Goal: Transaction & Acquisition: Purchase product/service

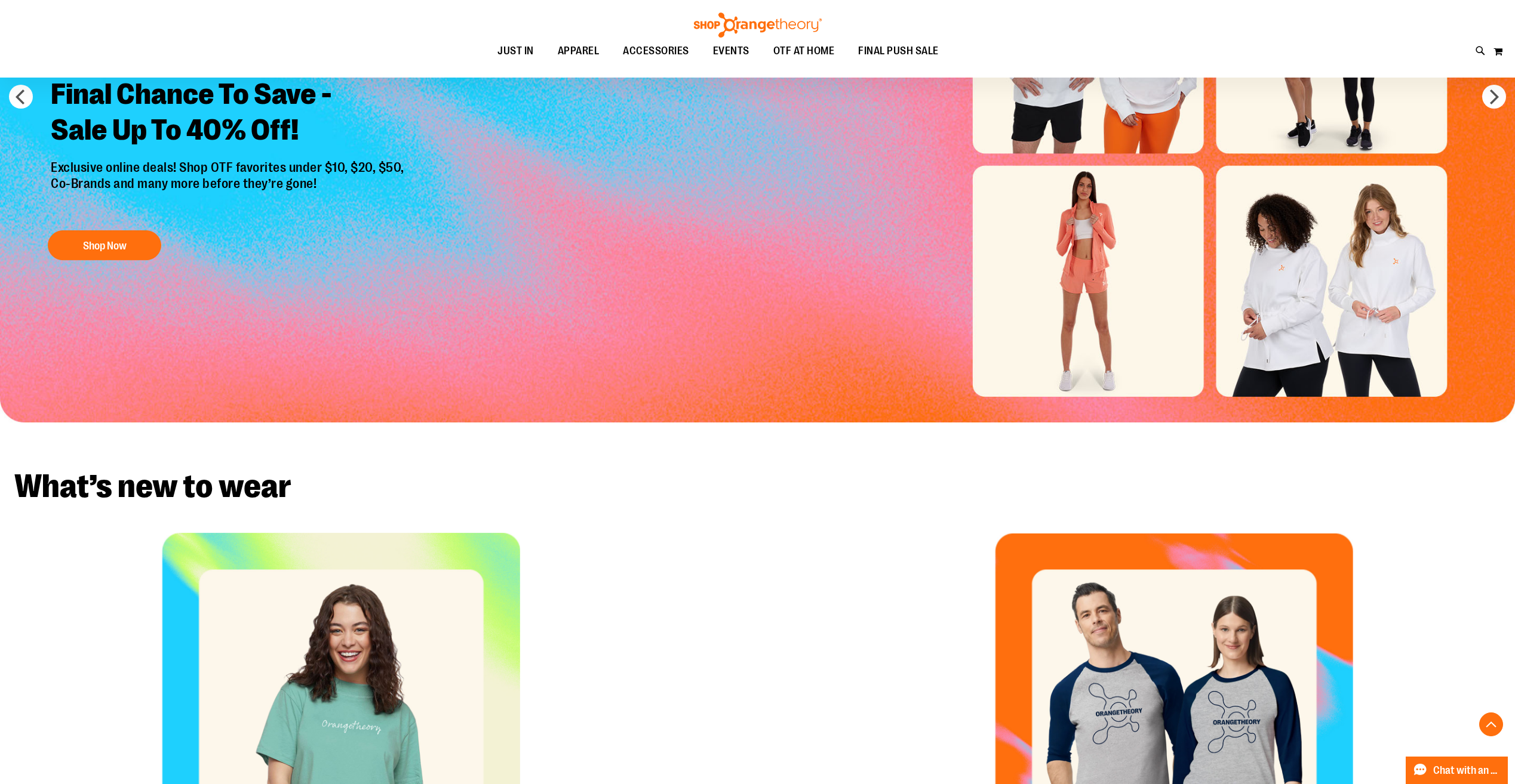
scroll to position [358, 0]
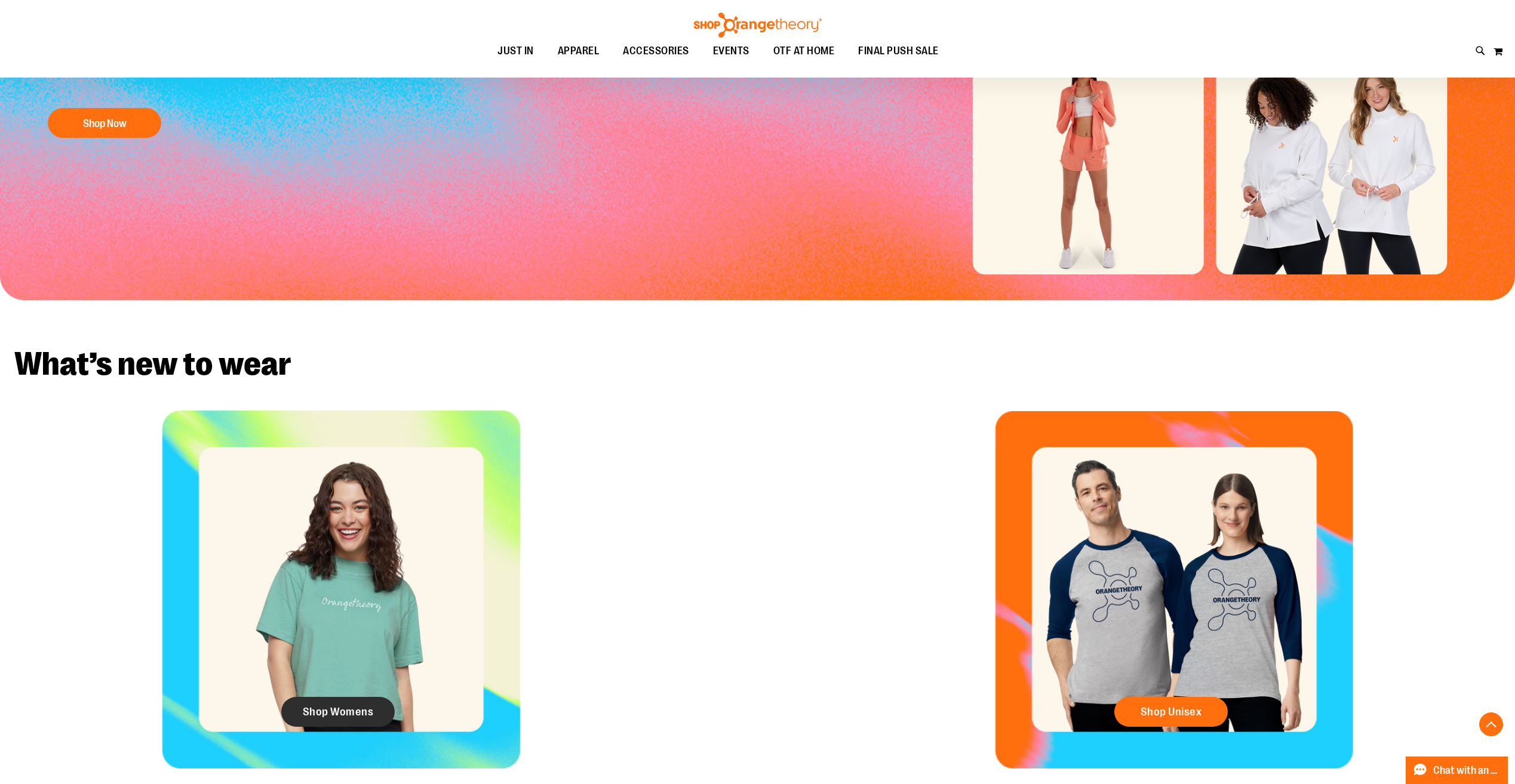
click at [344, 714] on span "Shop Womens" at bounding box center [338, 712] width 71 height 14
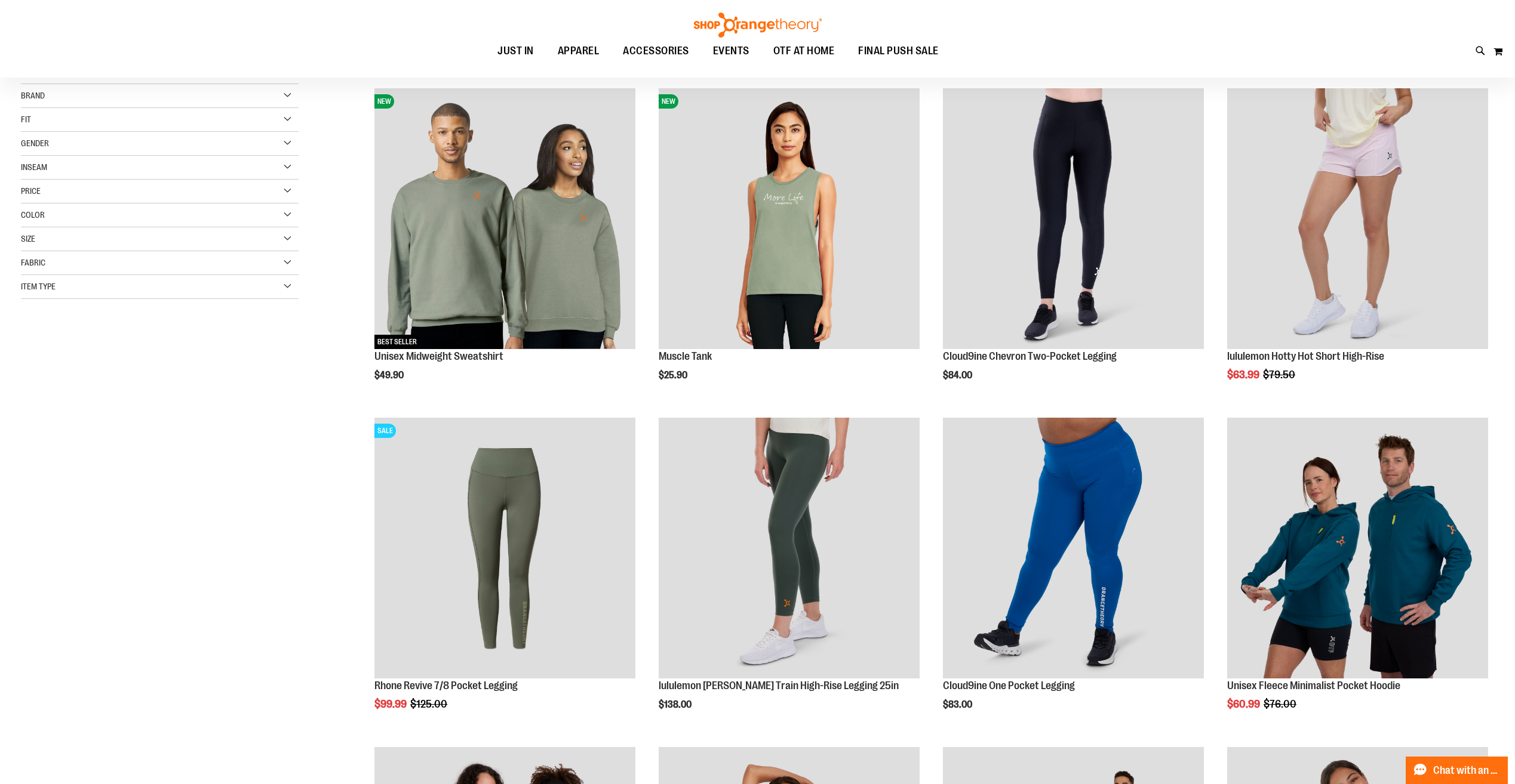
scroll to position [179, 0]
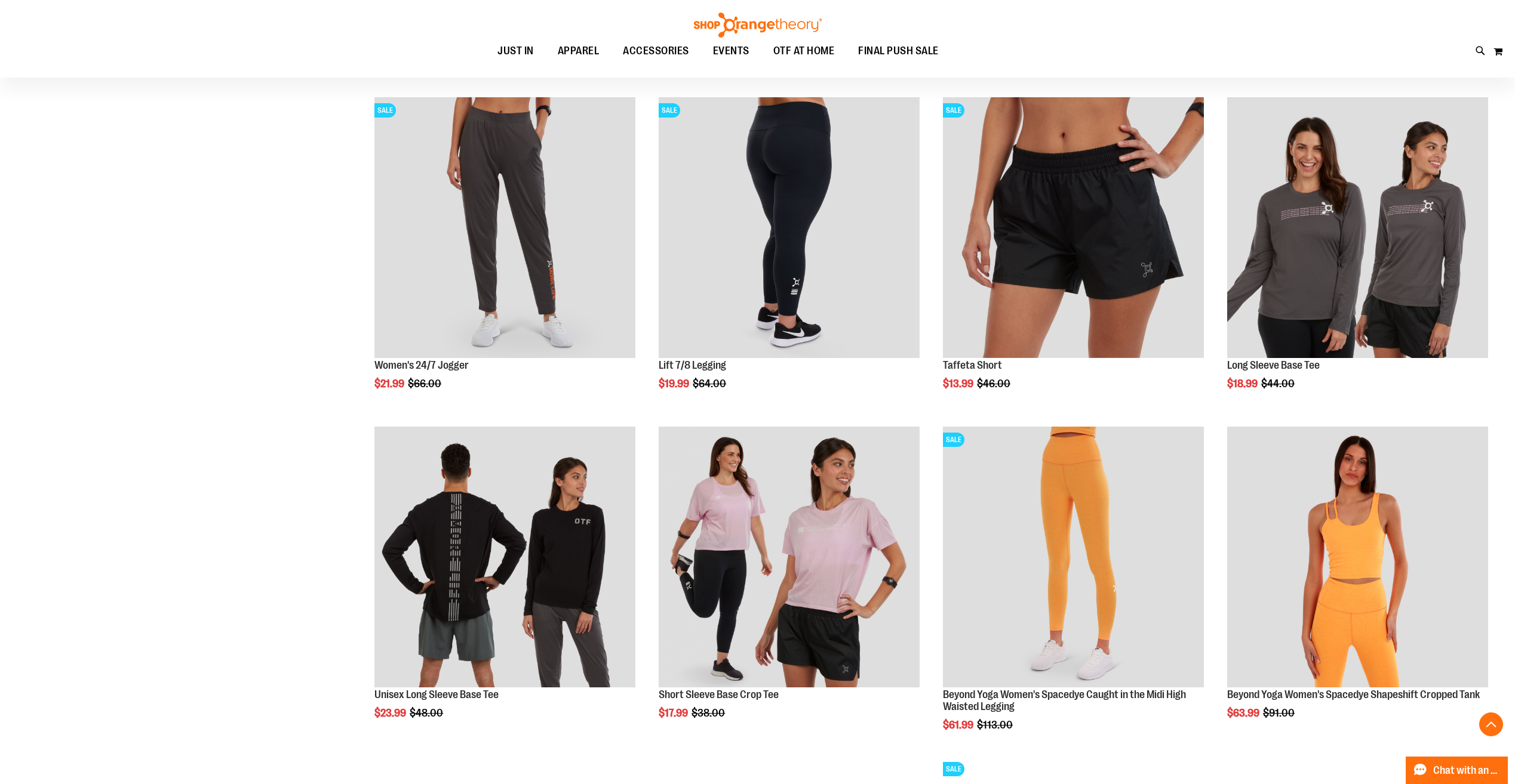
scroll to position [1193, 0]
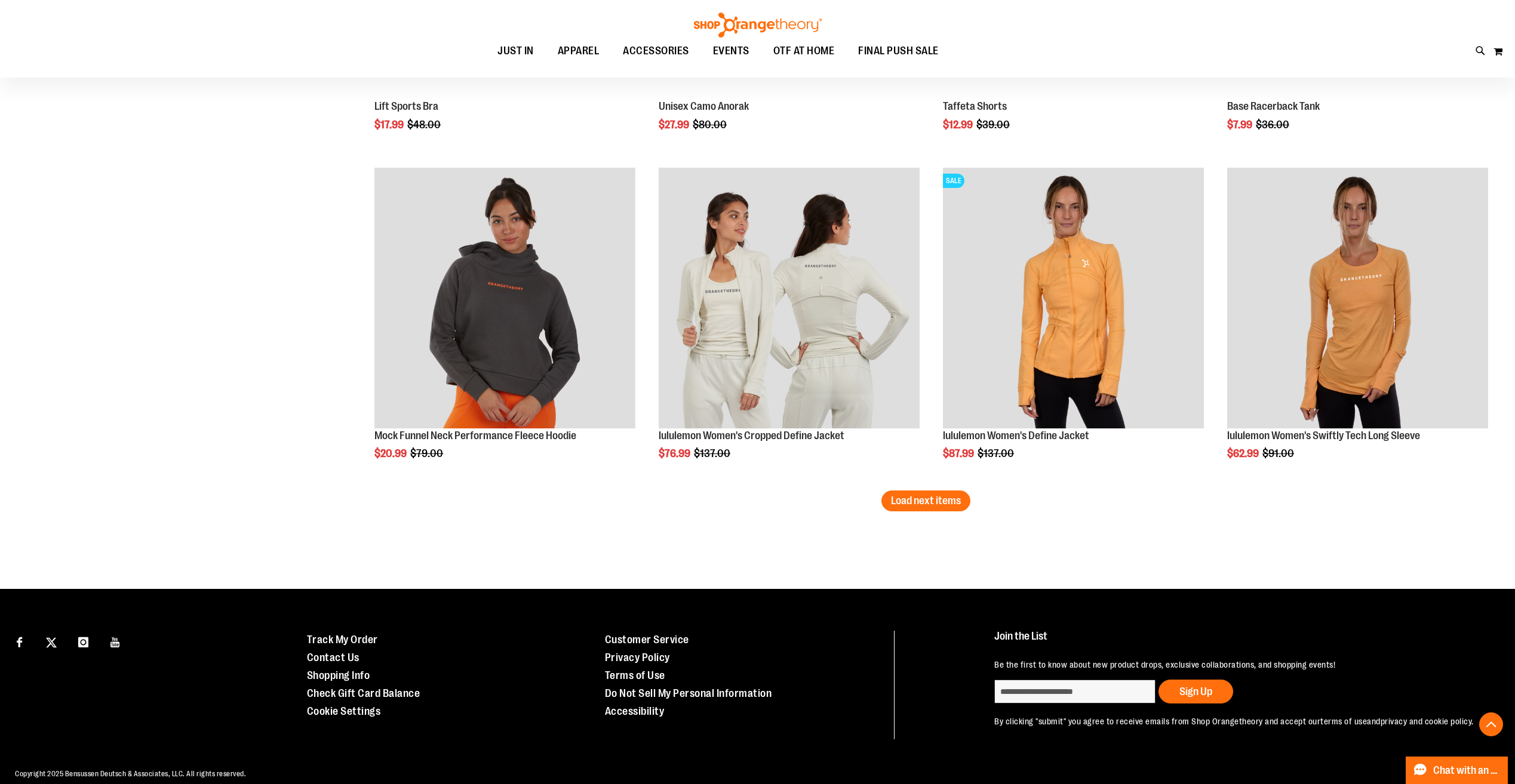
scroll to position [2738, 0]
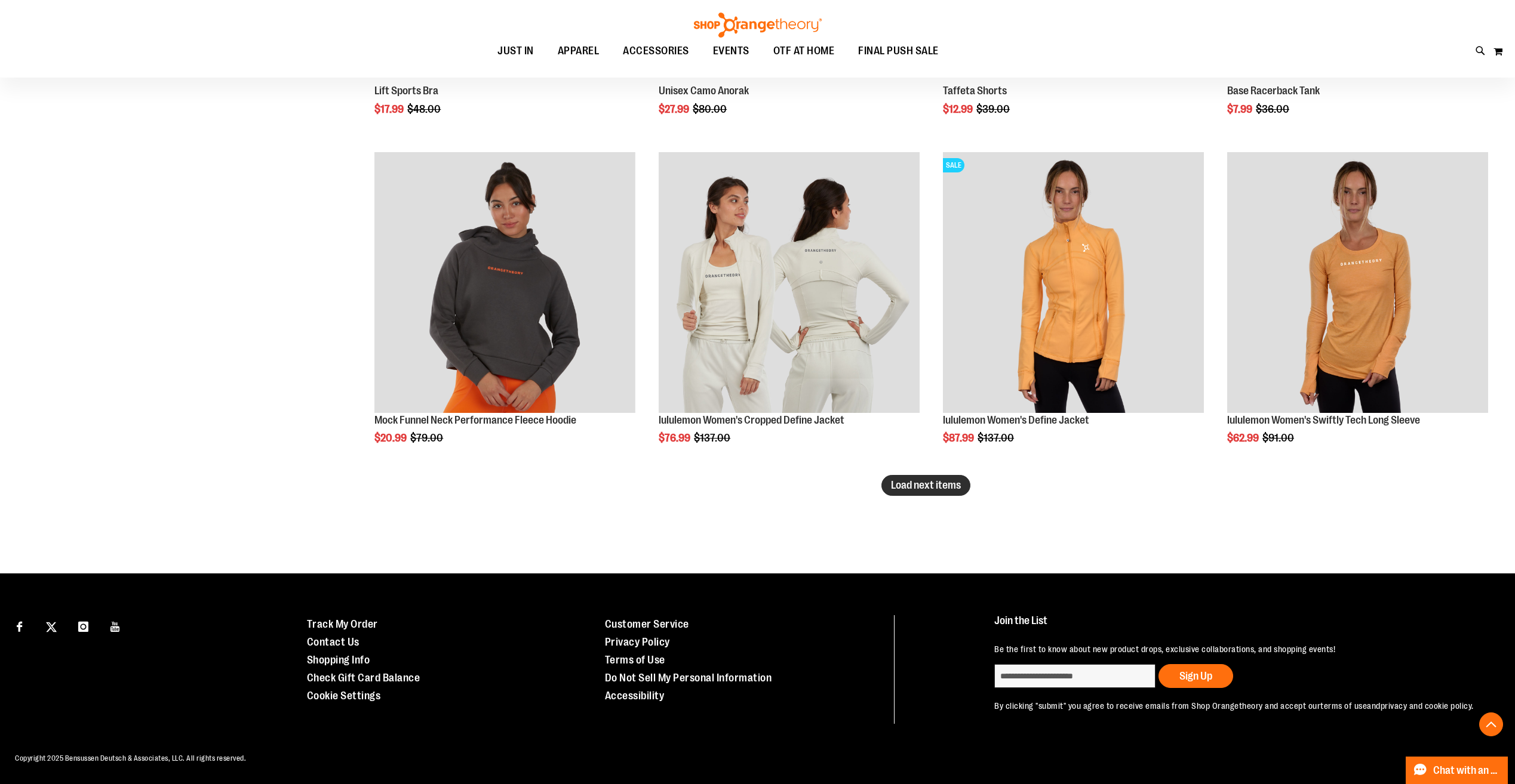
click at [912, 480] on span "Load next items" at bounding box center [925, 485] width 70 height 12
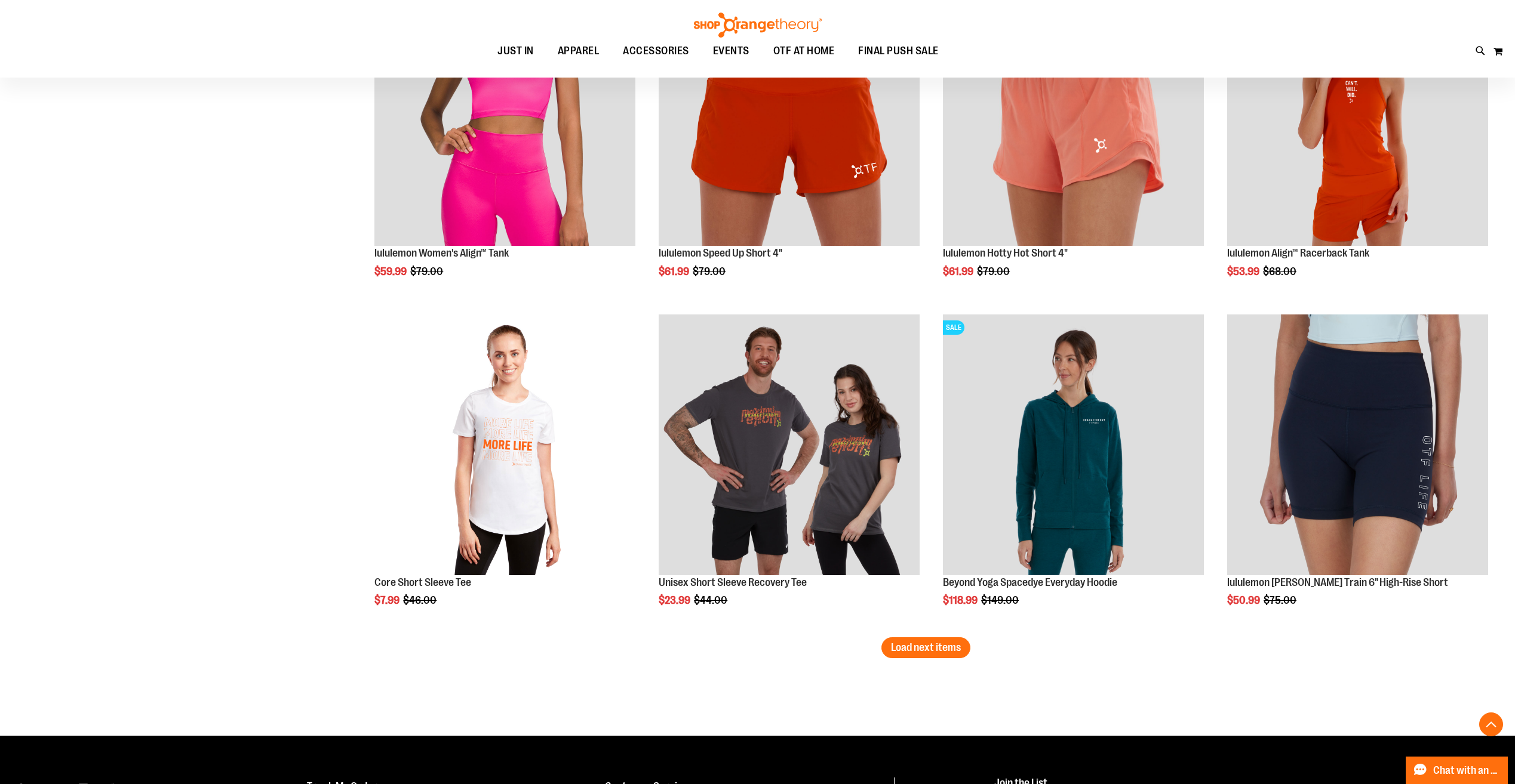
scroll to position [3573, 0]
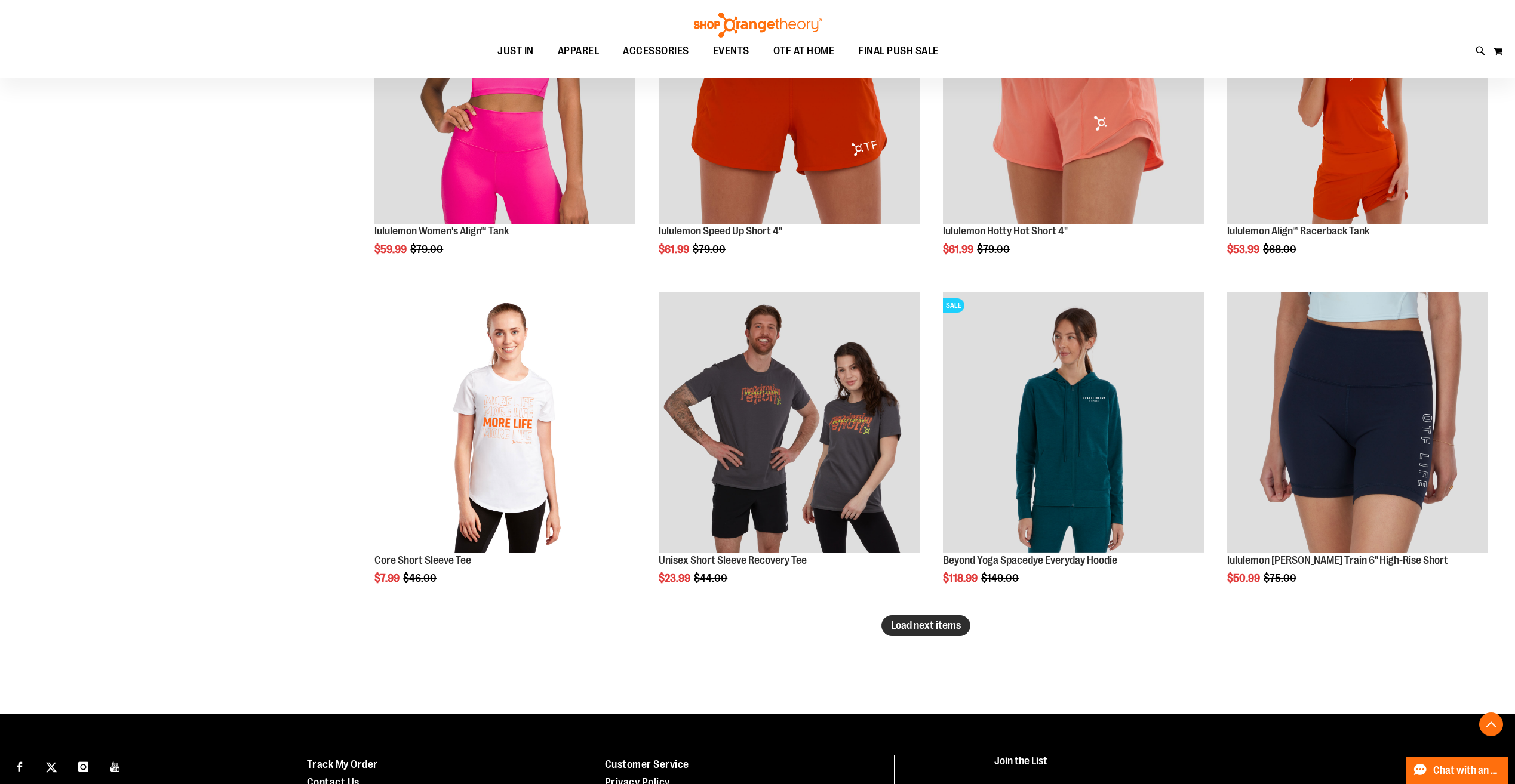
click at [925, 630] on span "Load next items" at bounding box center [925, 625] width 70 height 12
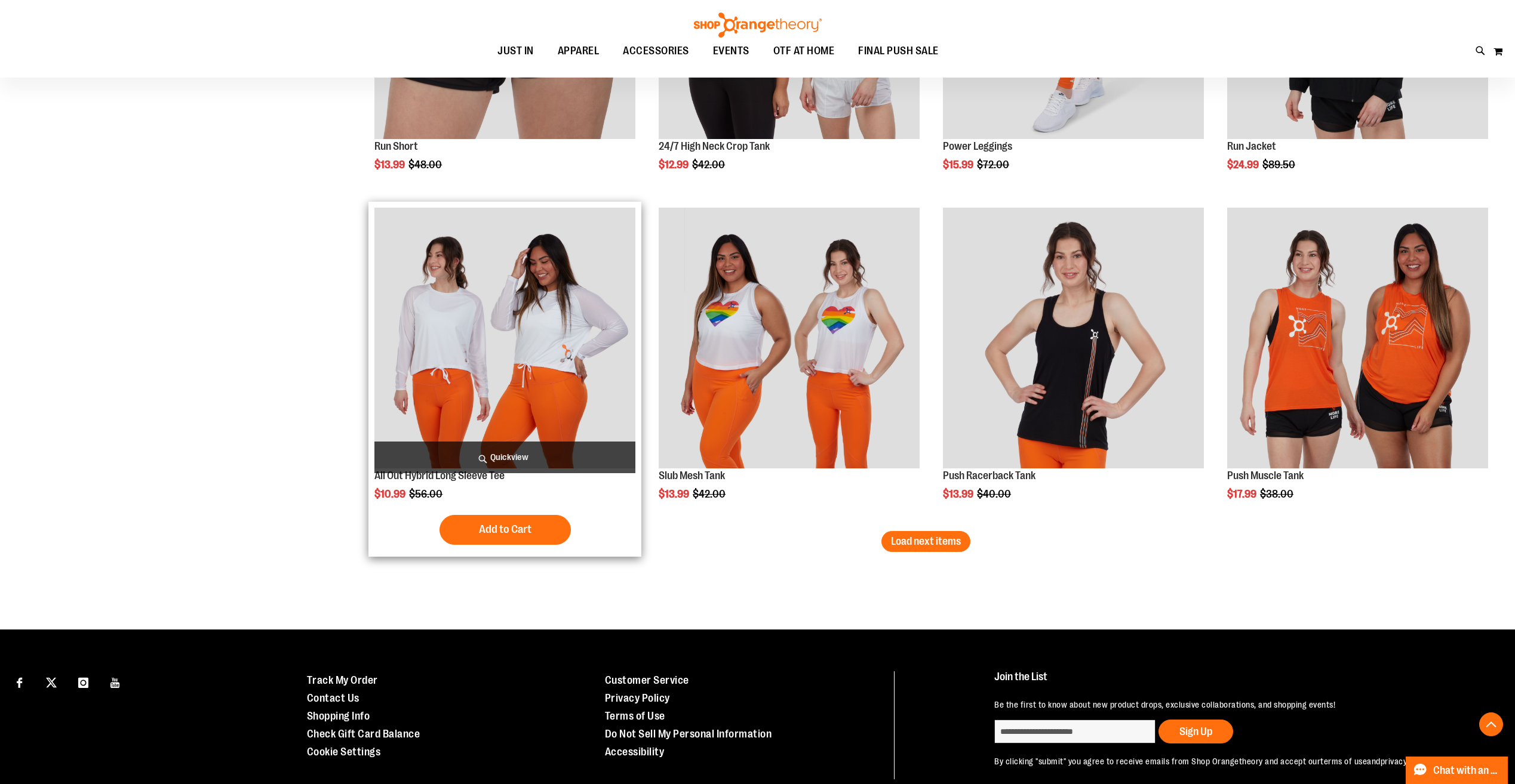
scroll to position [4648, 0]
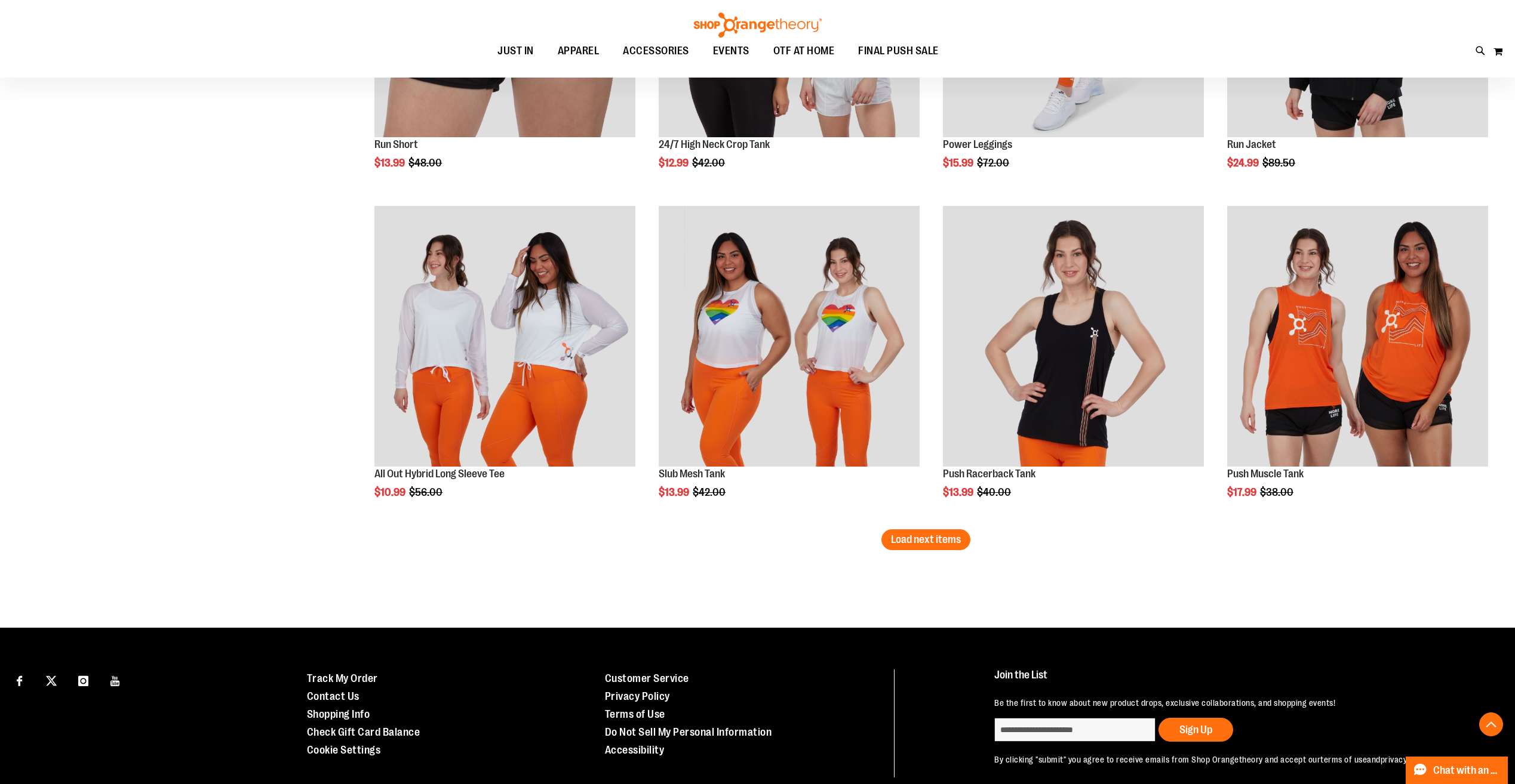
click at [928, 546] on button "Load next items" at bounding box center [925, 539] width 89 height 21
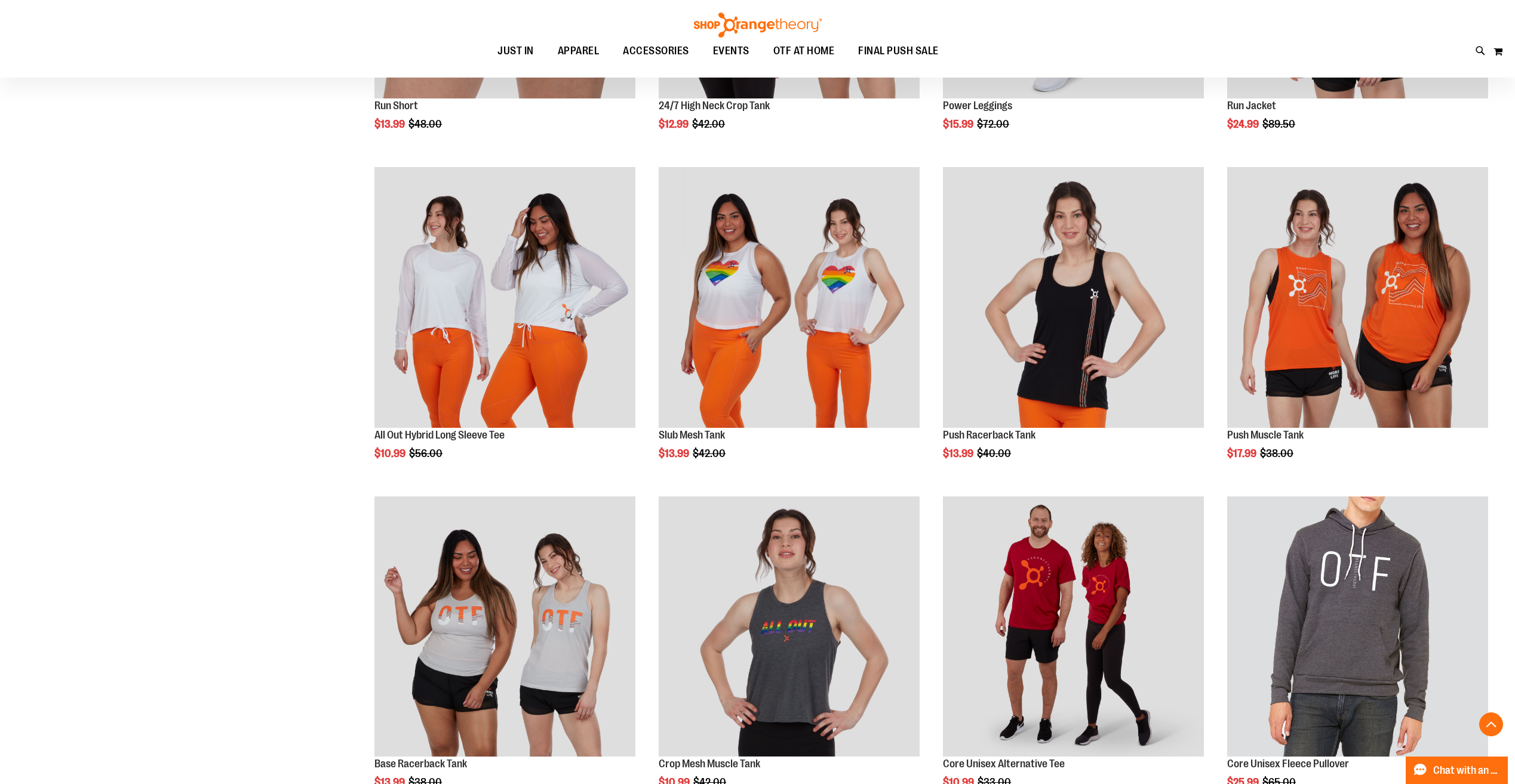
scroll to position [4708, 0]
